Goal: Task Accomplishment & Management: Use online tool/utility

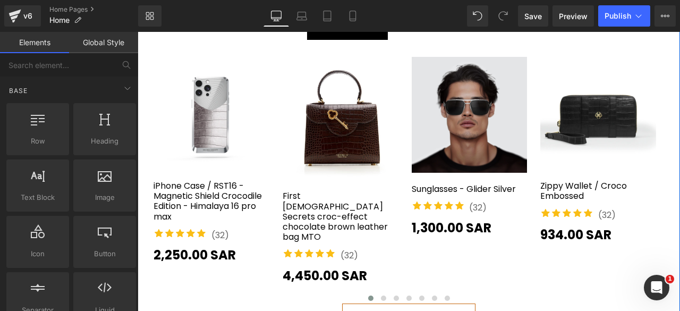
scroll to position [1756, 0]
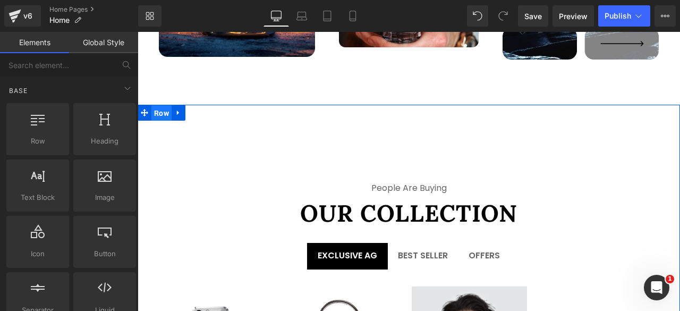
click at [166, 105] on span "Row" at bounding box center [161, 113] width 20 height 16
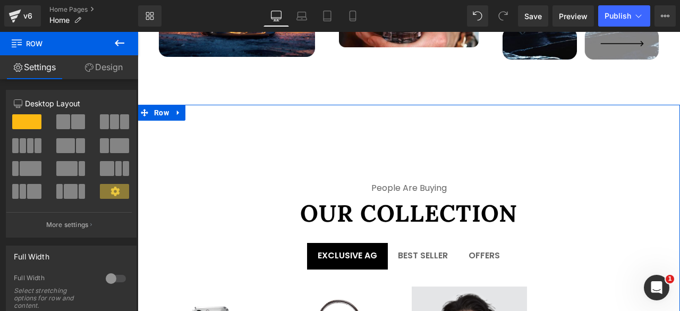
click at [104, 68] on link "Design" at bounding box center [103, 67] width 69 height 24
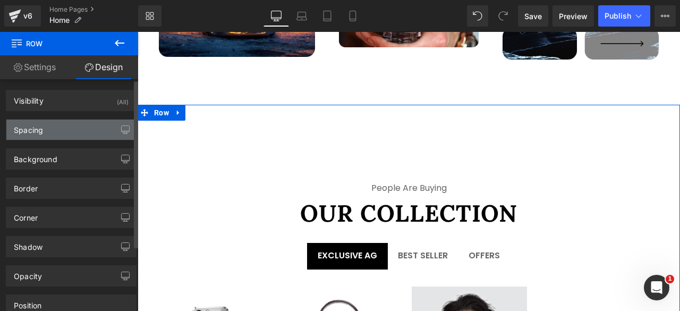
click at [46, 128] on div "Spacing" at bounding box center [71, 130] width 130 height 20
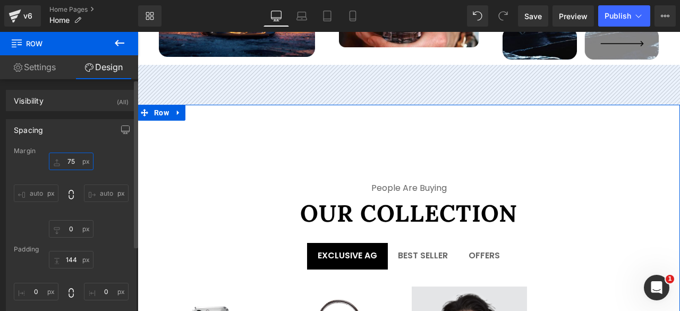
click at [67, 157] on input "75" at bounding box center [71, 161] width 45 height 18
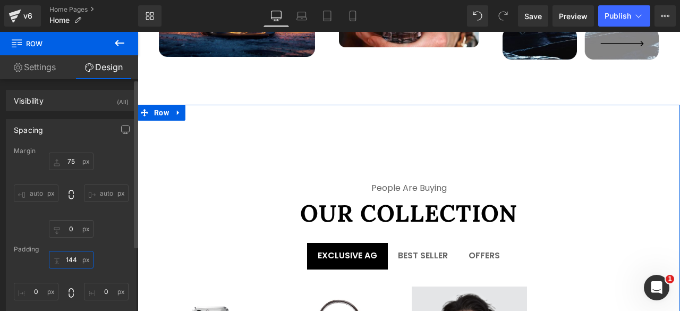
click at [69, 258] on input "144" at bounding box center [71, 260] width 45 height 18
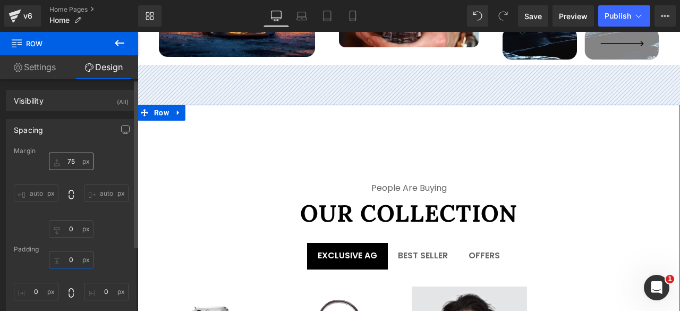
type input "0"
click at [68, 162] on input "75" at bounding box center [71, 161] width 45 height 18
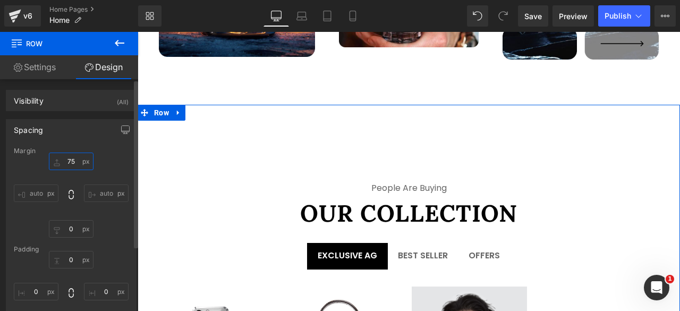
type input "0"
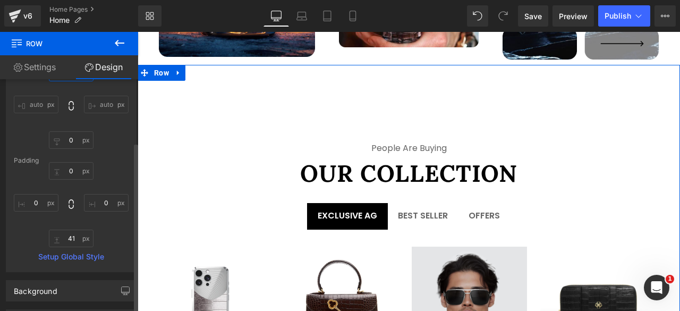
scroll to position [89, 0]
click at [164, 65] on span "Row" at bounding box center [161, 73] width 20 height 16
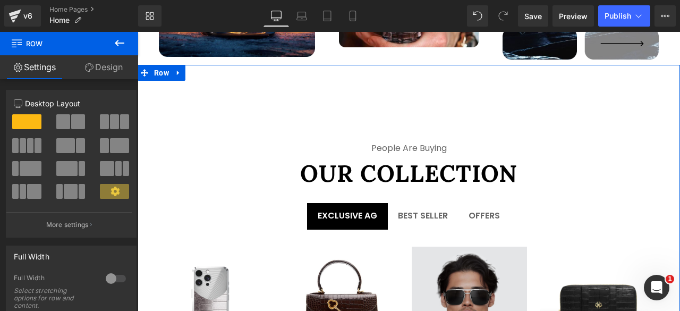
click at [100, 71] on link "Design" at bounding box center [103, 67] width 69 height 24
click at [0, 0] on div "Spacing" at bounding box center [0, 0] width 0 height 0
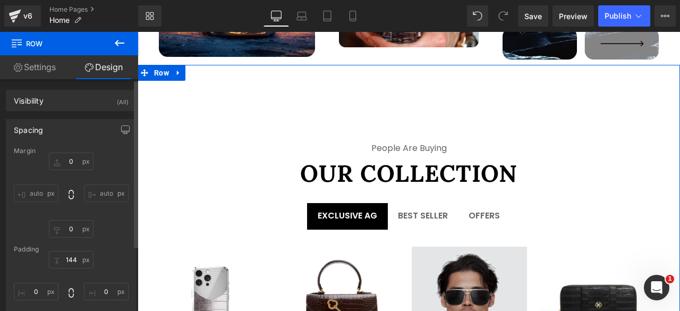
type input "0"
type input "144"
type input "0"
type input "41"
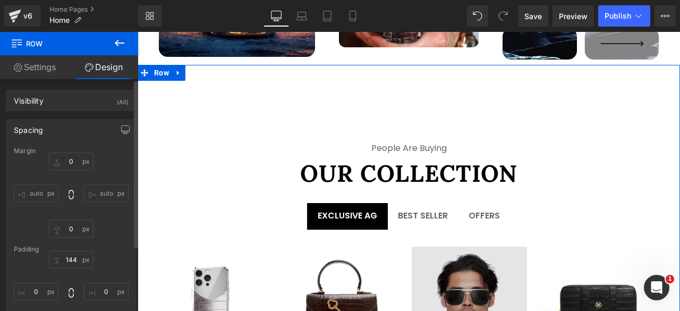
type input "0"
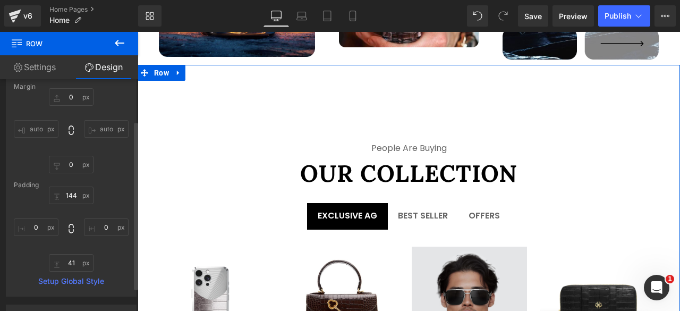
scroll to position [66, 0]
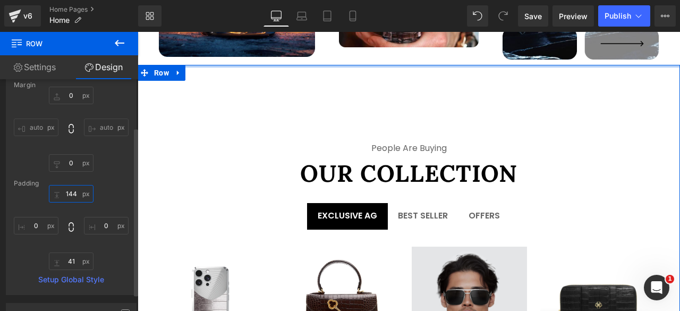
click at [68, 194] on input "144" at bounding box center [71, 194] width 45 height 18
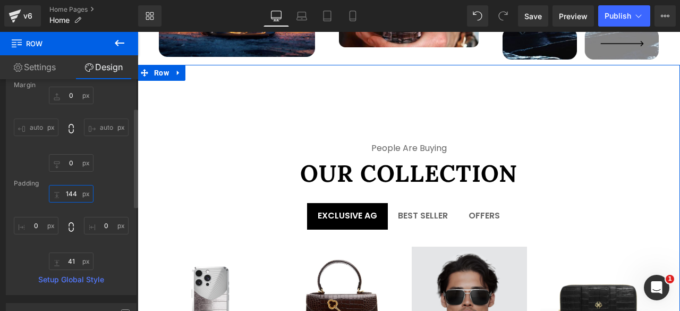
type input "0"
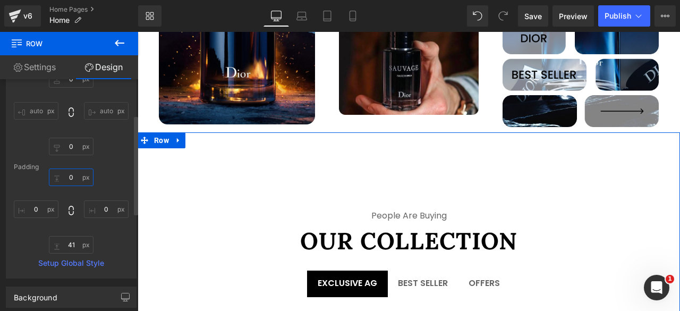
scroll to position [83, 0]
click at [159, 132] on span "Row" at bounding box center [161, 140] width 20 height 16
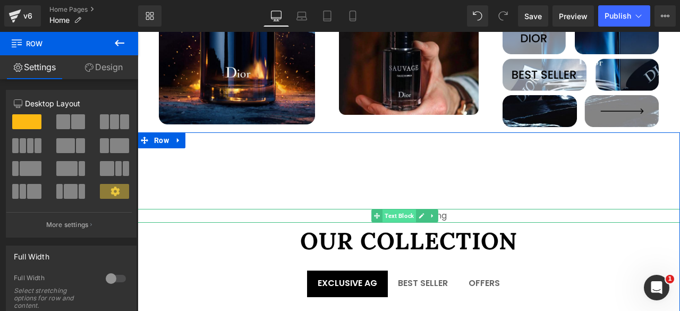
click at [405, 209] on span "Text Block" at bounding box center [399, 215] width 33 height 13
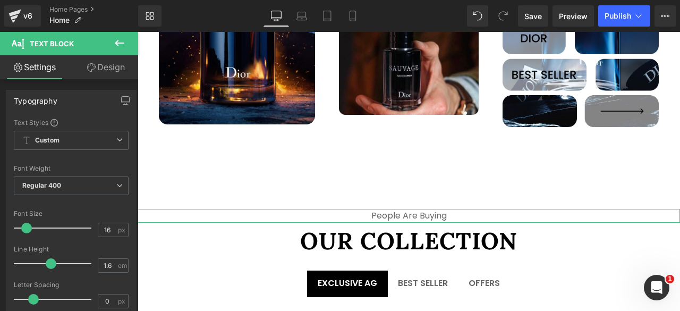
click at [106, 64] on link "Design" at bounding box center [105, 67] width 69 height 24
click at [0, 0] on div "Spacing" at bounding box center [0, 0] width 0 height 0
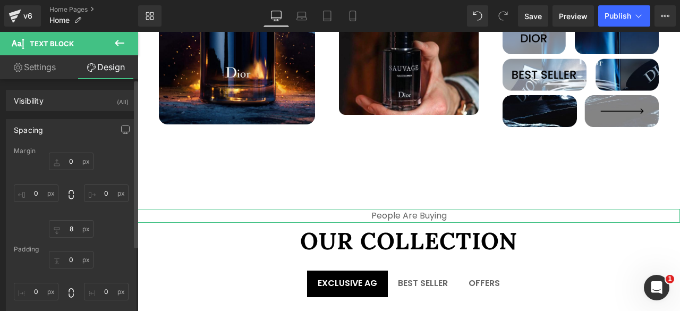
type input "0"
type input "8"
type input "0"
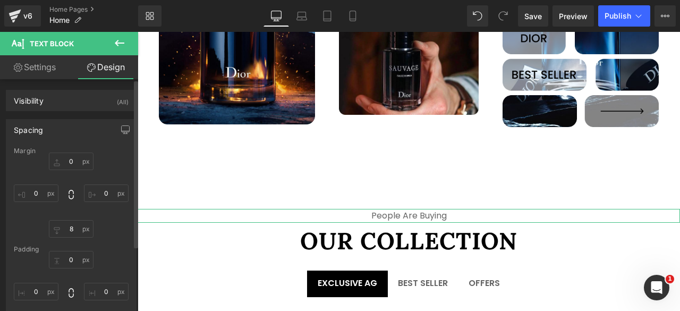
type input "0"
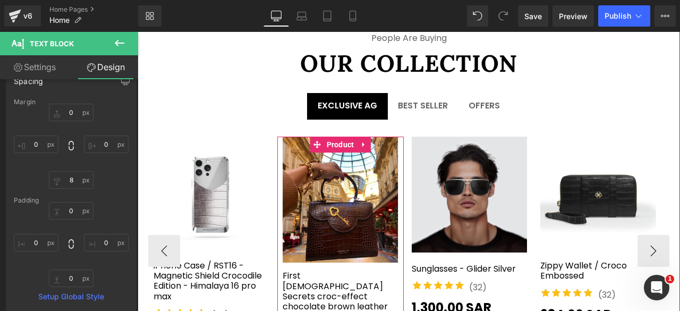
scroll to position [1862, 0]
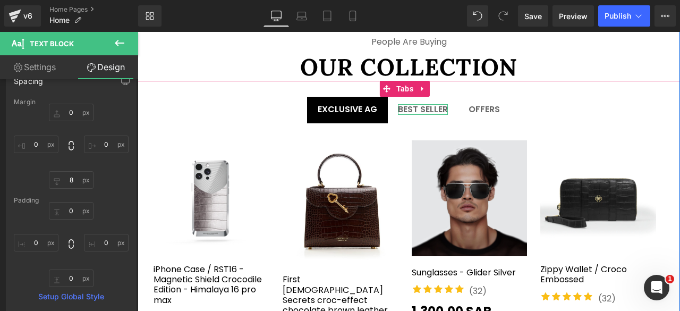
click at [418, 104] on div "Best Seller" at bounding box center [423, 109] width 50 height 10
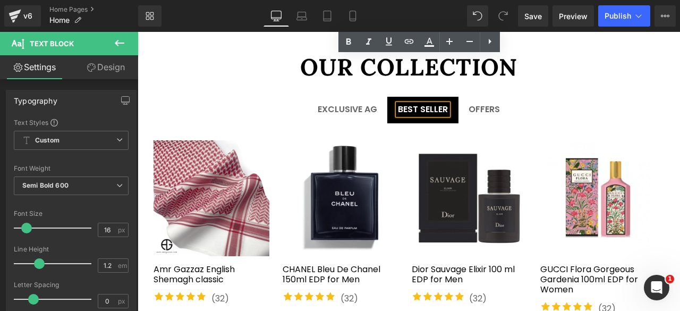
scroll to position [2150, 0]
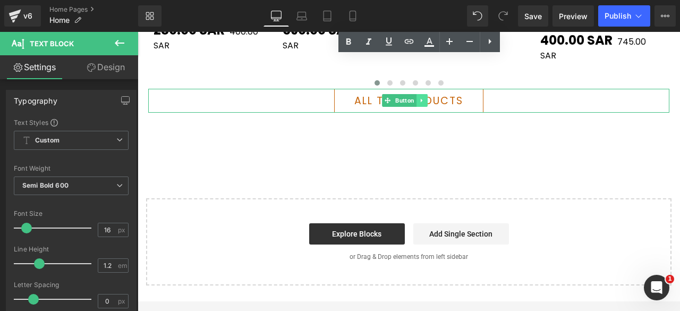
click at [420, 97] on icon at bounding box center [422, 100] width 6 height 6
click at [427, 97] on icon at bounding box center [428, 100] width 6 height 6
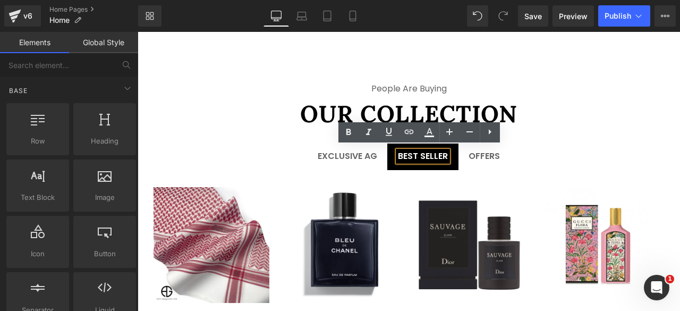
scroll to position [1802, 0]
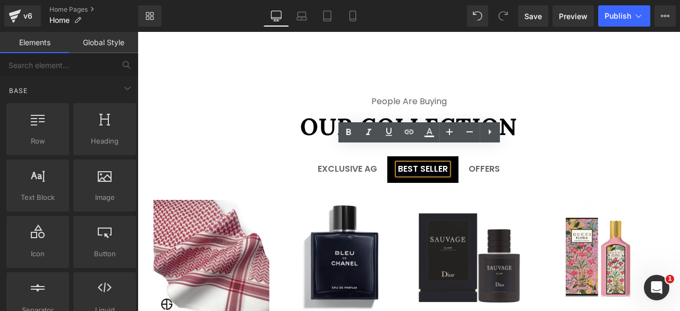
click at [473, 164] on div "Offers" at bounding box center [484, 169] width 31 height 10
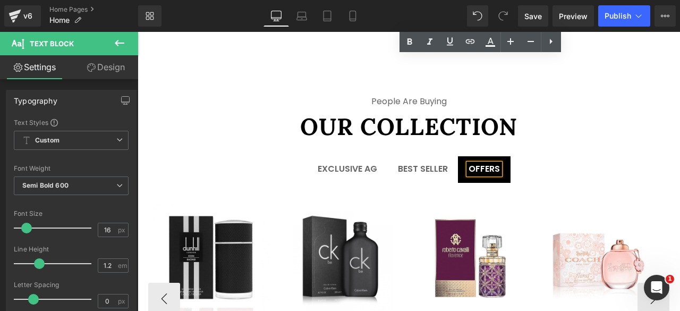
scroll to position [2003, 0]
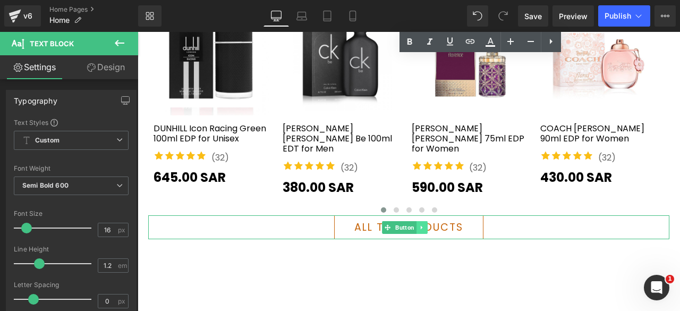
click at [422, 224] on icon at bounding box center [422, 227] width 6 height 6
click at [427, 224] on icon at bounding box center [428, 227] width 6 height 6
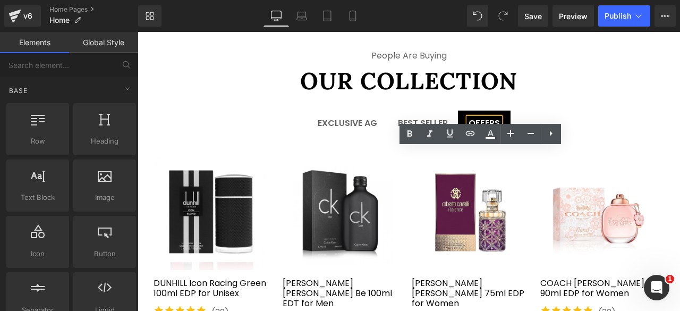
scroll to position [1801, 0]
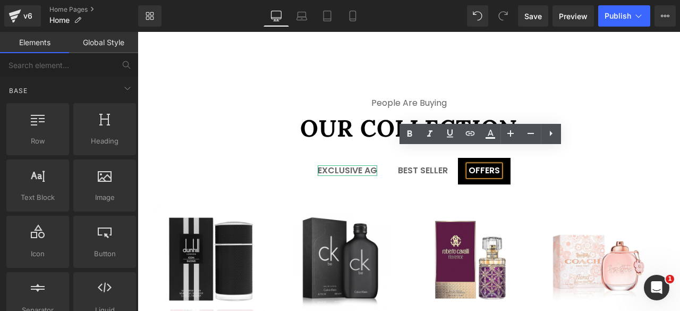
click at [340, 165] on div "Exclusive AG" at bounding box center [348, 170] width 60 height 10
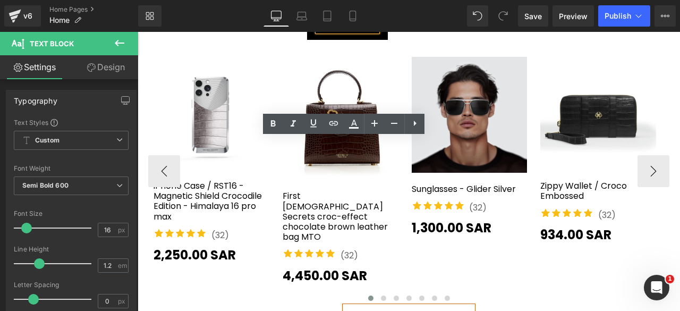
scroll to position [1800, 0]
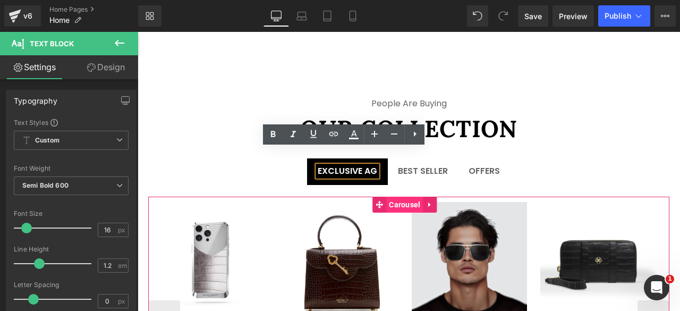
click at [404, 197] on span "Carousel" at bounding box center [404, 205] width 37 height 16
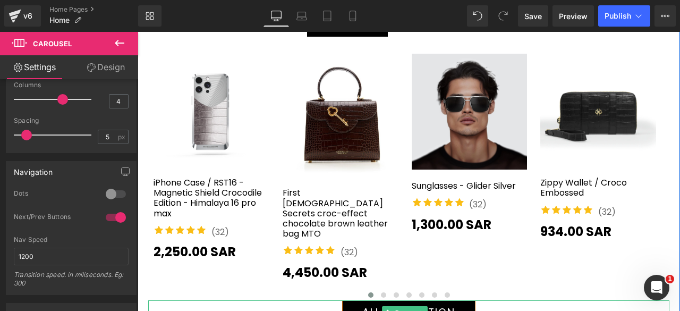
scroll to position [1942, 0]
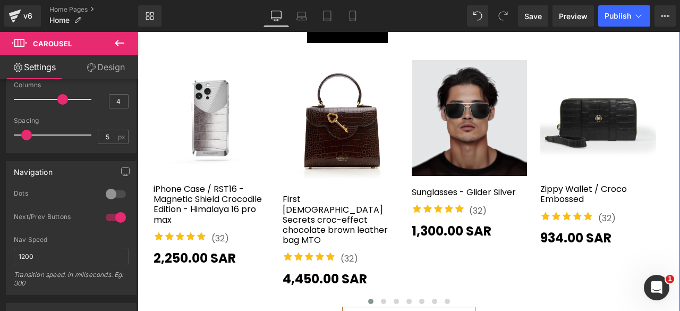
click at [407, 34] on div "Best Seller Text Block" at bounding box center [423, 29] width 50 height 10
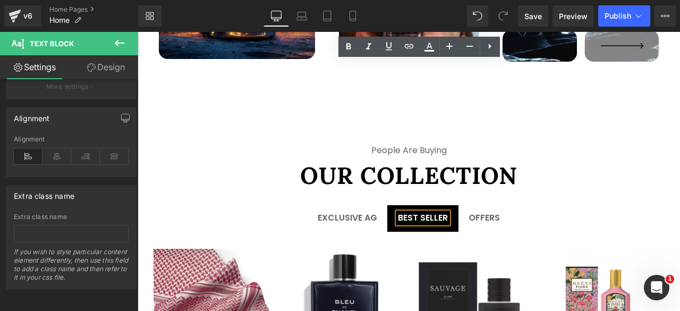
scroll to position [1888, 0]
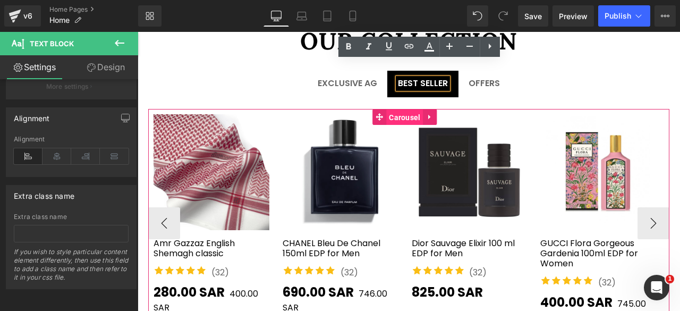
click at [399, 109] on span "Carousel" at bounding box center [404, 117] width 37 height 16
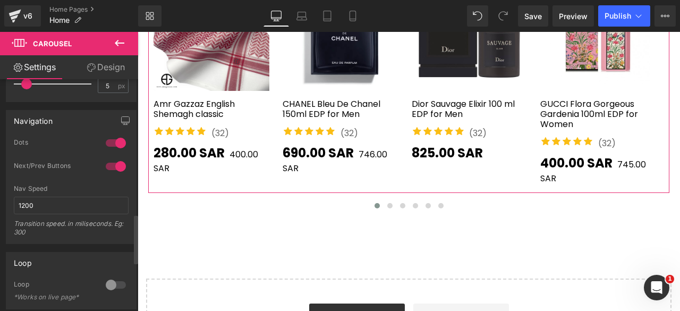
scroll to position [640, 0]
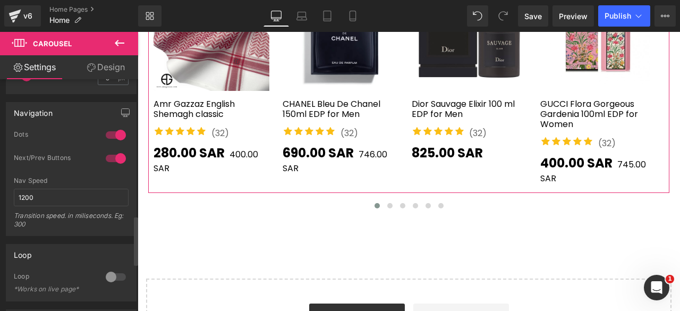
click at [109, 134] on div at bounding box center [116, 134] width 26 height 17
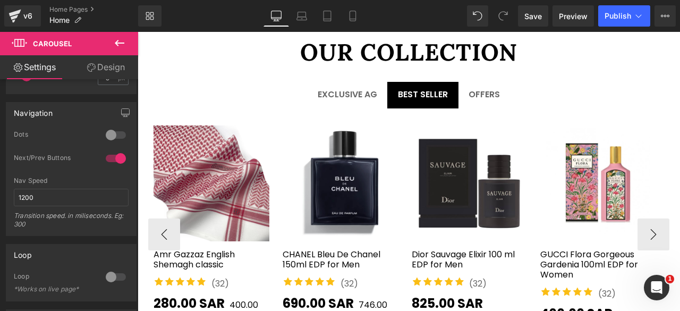
scroll to position [1873, 0]
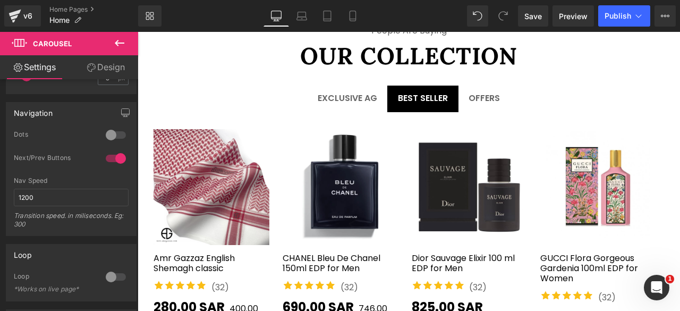
click at [476, 93] on div "Offers" at bounding box center [484, 98] width 31 height 10
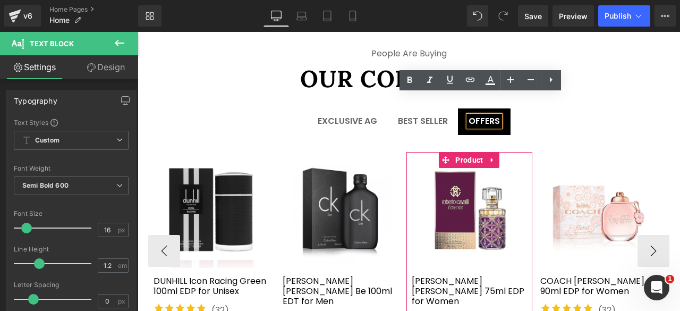
scroll to position [1838, 0]
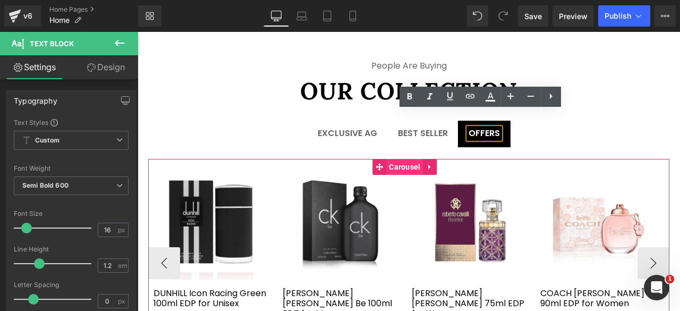
click at [402, 159] on span "Carousel" at bounding box center [404, 167] width 37 height 16
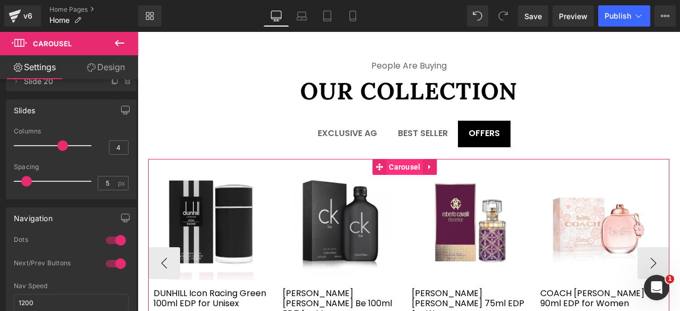
scroll to position [543, 0]
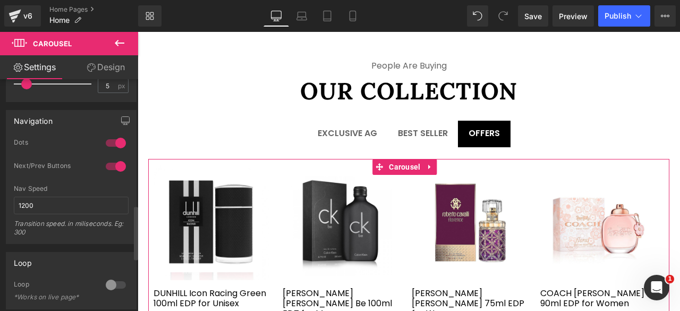
click at [109, 140] on div at bounding box center [116, 142] width 26 height 17
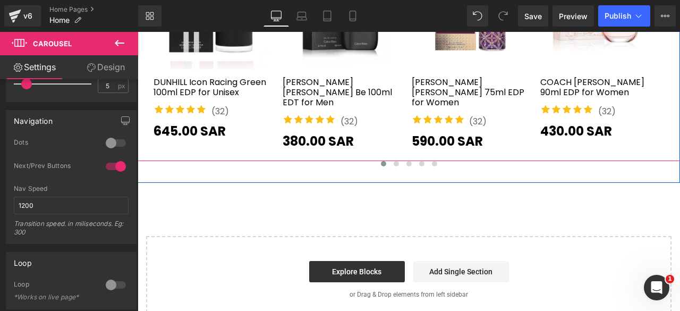
scroll to position [1800, 0]
